Goal: Information Seeking & Learning: Learn about a topic

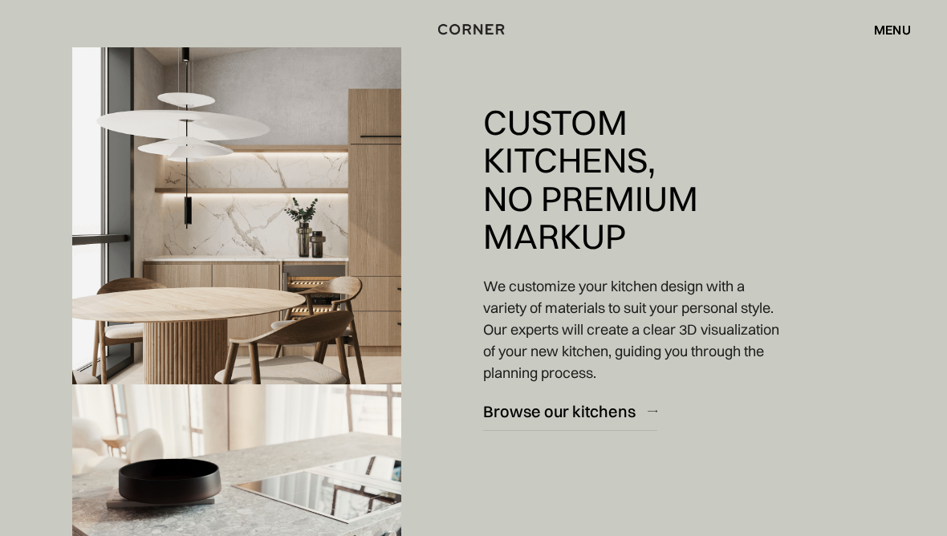
scroll to position [1338, 0]
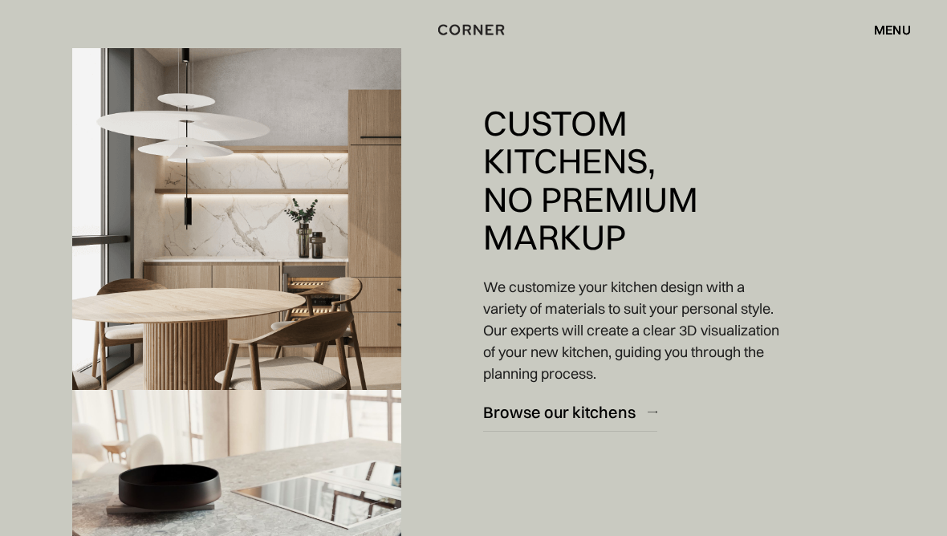
click at [597, 413] on div "Browse our kitchens" at bounding box center [559, 412] width 153 height 22
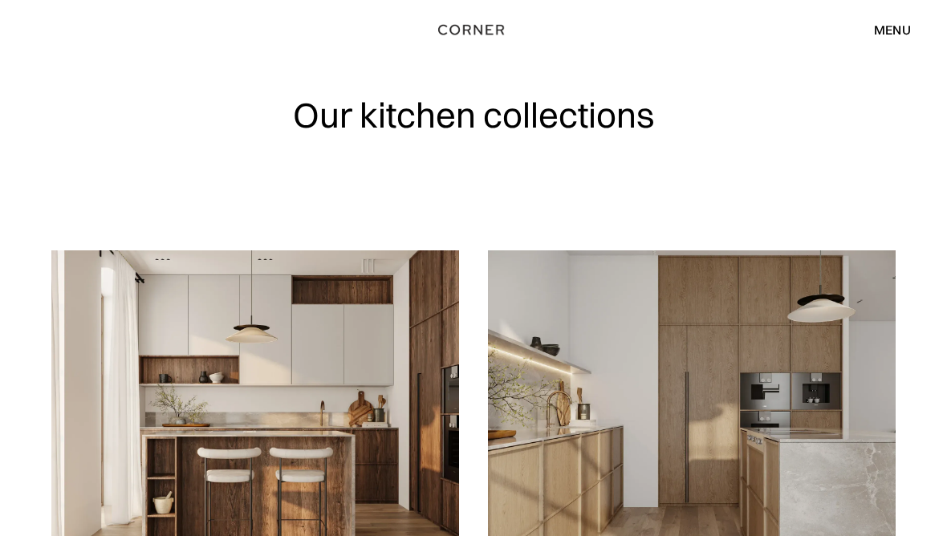
click at [897, 27] on div "menu" at bounding box center [892, 29] width 37 height 13
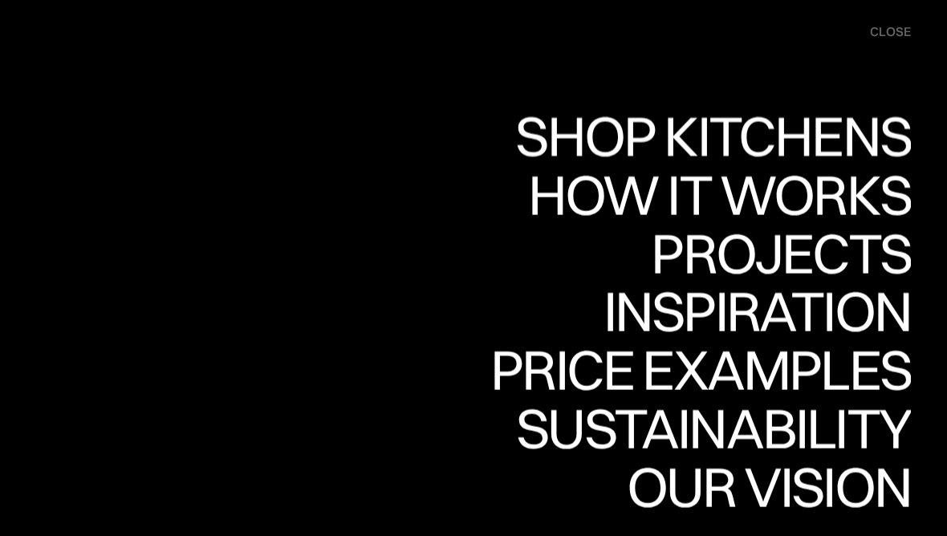
click at [837, 139] on div "Shop Kitchens" at bounding box center [709, 136] width 404 height 56
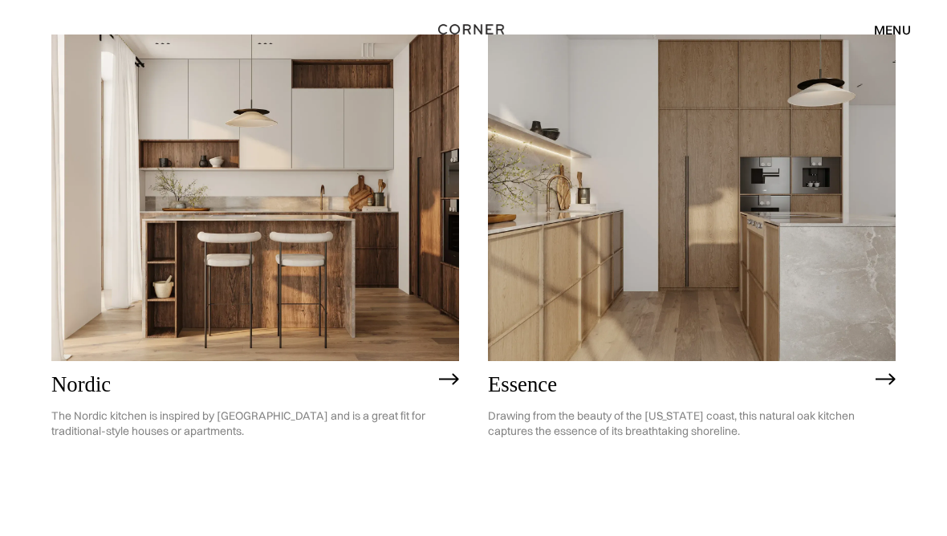
scroll to position [218, 0]
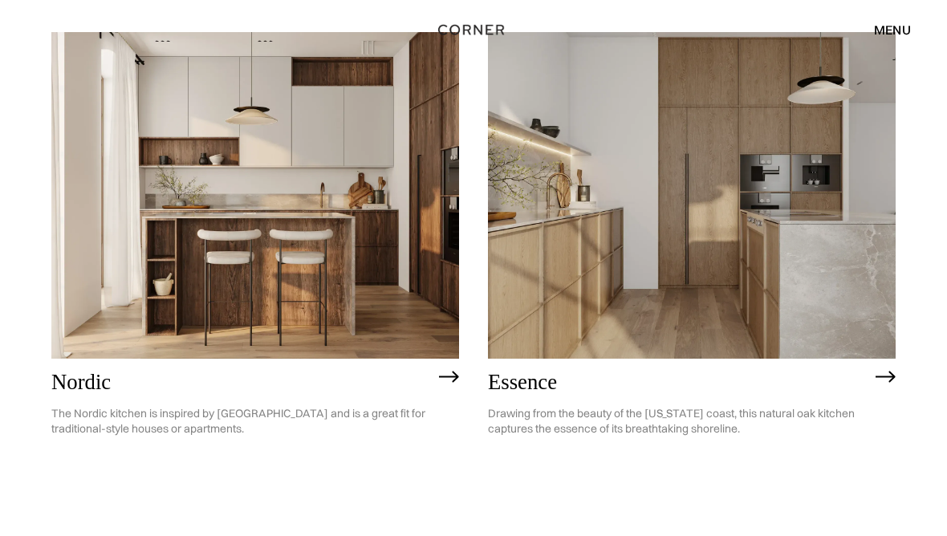
click at [275, 186] on img at bounding box center [255, 195] width 408 height 326
click at [728, 288] on img at bounding box center [692, 195] width 408 height 326
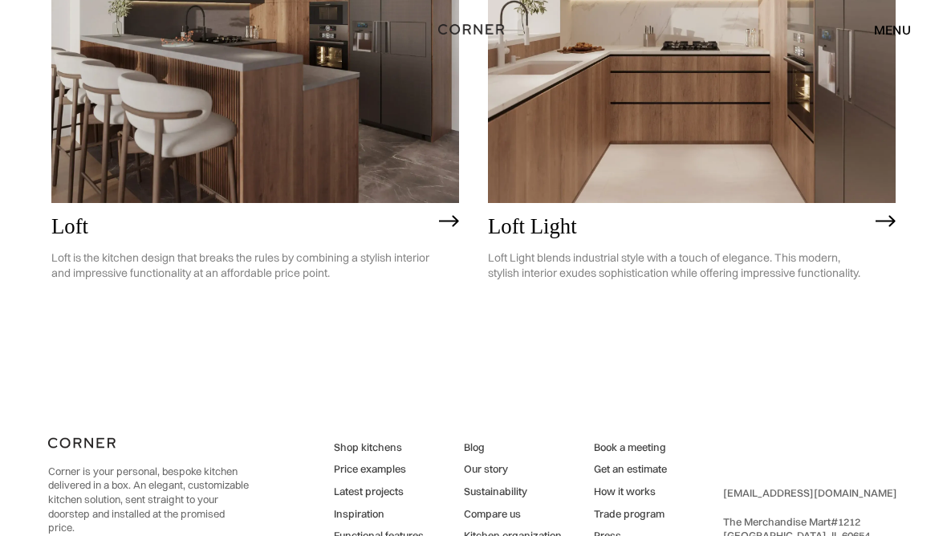
scroll to position [3693, 0]
click at [385, 462] on link "Price examples" at bounding box center [379, 469] width 90 height 14
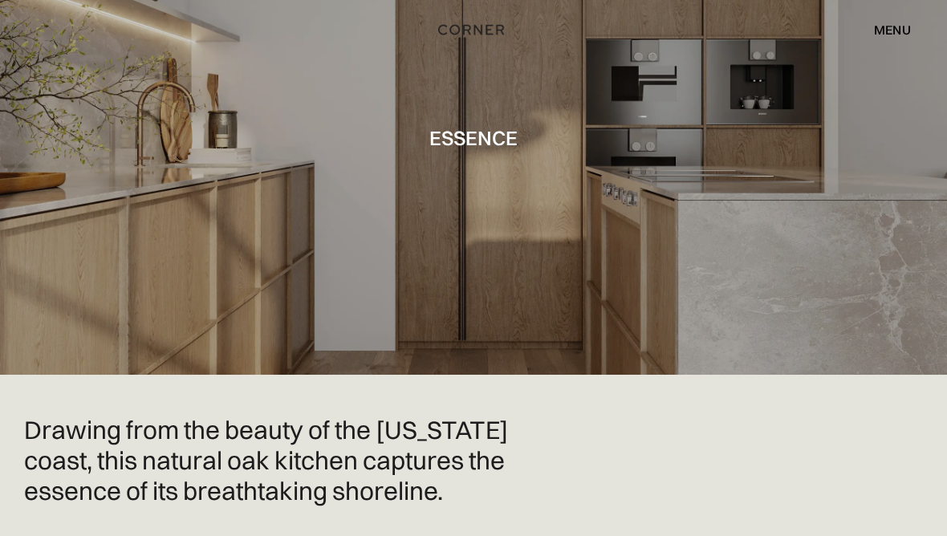
scroll to position [105, 0]
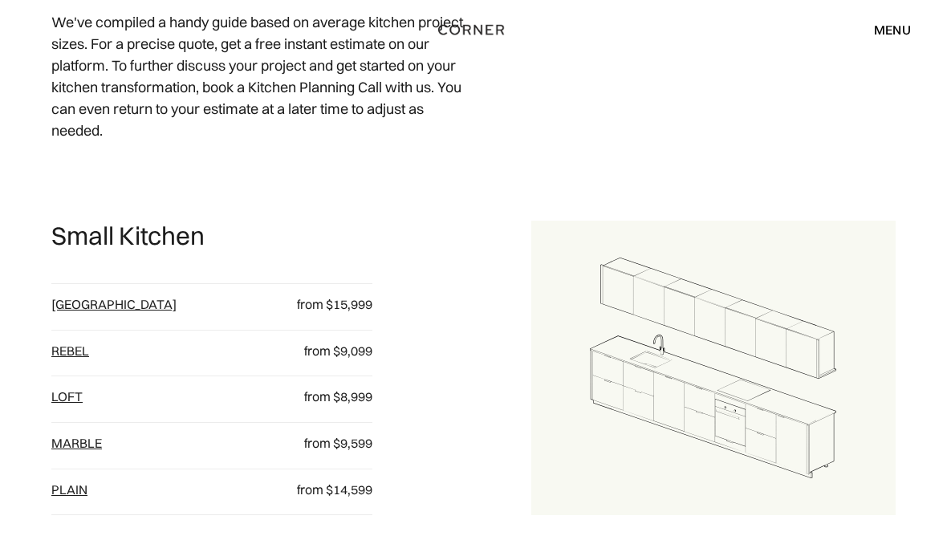
scroll to position [683, 0]
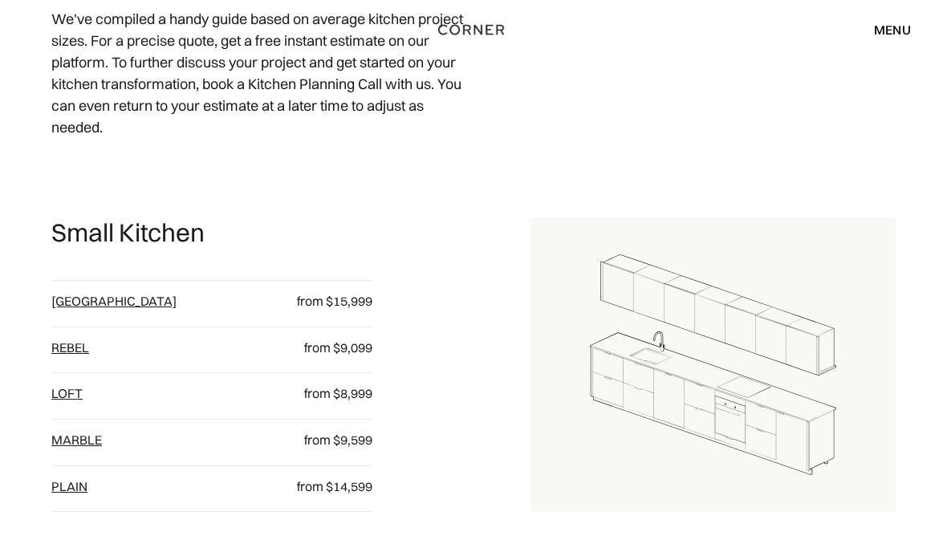
click at [344, 445] on div "from $9,599" at bounding box center [319, 445] width 107 height 26
click at [77, 438] on link "Marble" at bounding box center [76, 440] width 51 height 16
click at [65, 340] on link "Rebel" at bounding box center [70, 348] width 38 height 16
click at [69, 392] on link "loft" at bounding box center [66, 393] width 31 height 16
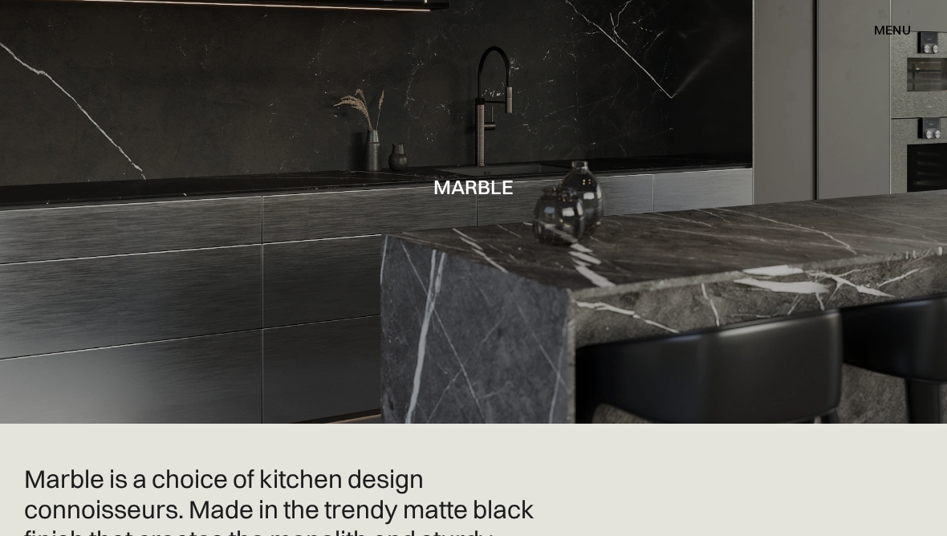
scroll to position [58, 0]
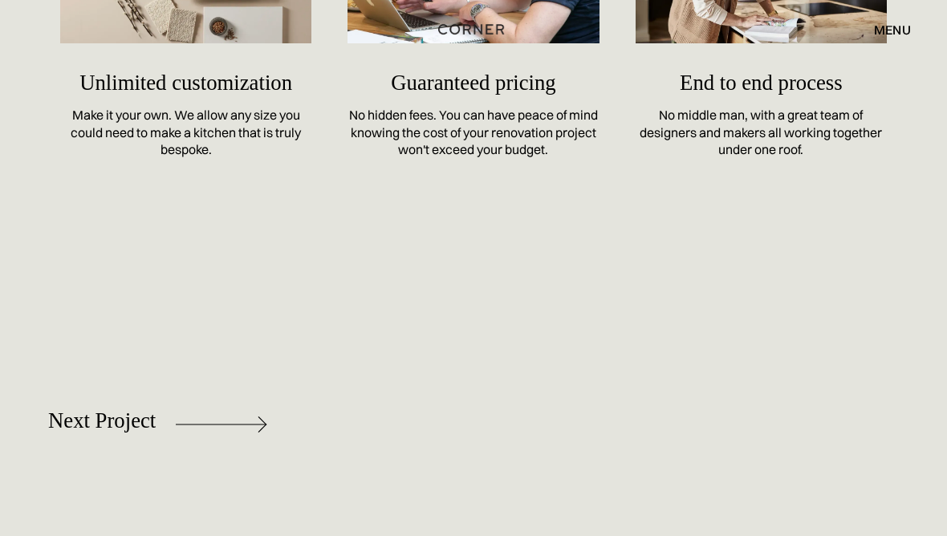
scroll to position [8138, 0]
